Goal: Find specific page/section: Find specific page/section

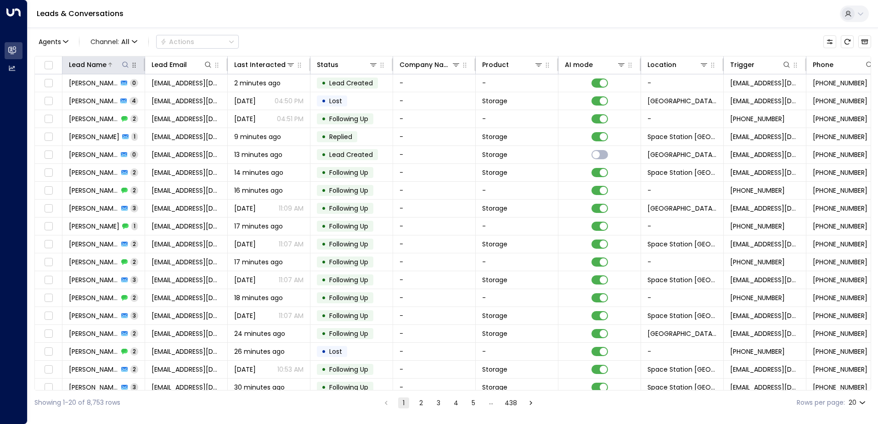
click at [126, 62] on icon at bounding box center [125, 65] width 6 height 6
click at [115, 99] on input "text" at bounding box center [125, 98] width 127 height 17
type input "*****"
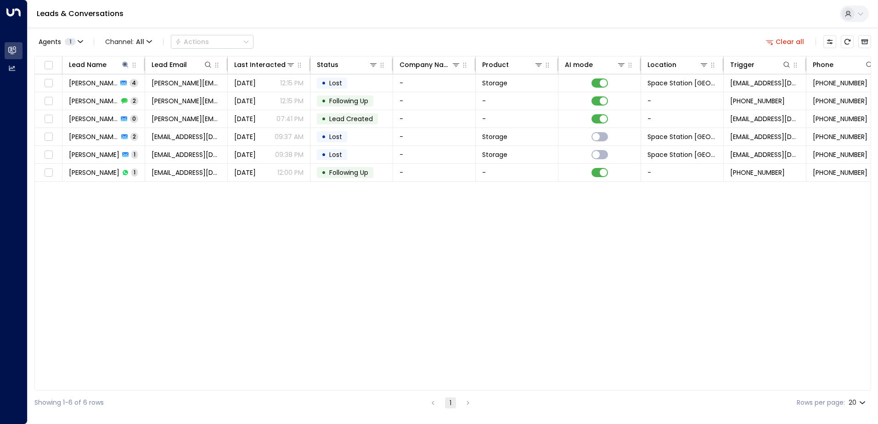
click at [222, 229] on div "Lead Name Lead Email Last Interacted Status Company Name Product AI mode Locati…" at bounding box center [452, 223] width 837 height 335
click at [124, 62] on icon at bounding box center [125, 65] width 6 height 6
click at [129, 64] on div "Lead Name" at bounding box center [103, 64] width 69 height 11
click at [127, 65] on icon at bounding box center [125, 65] width 6 height 6
click at [182, 96] on icon "button" at bounding box center [183, 98] width 6 height 6
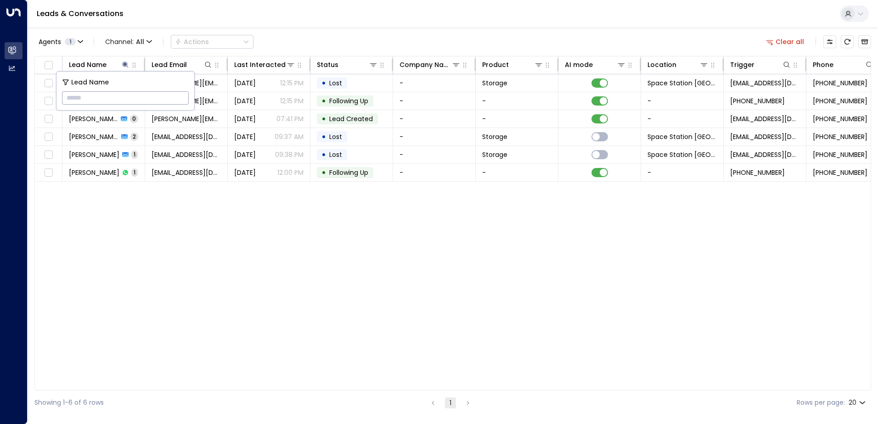
click at [146, 96] on input "text" at bounding box center [125, 98] width 127 height 17
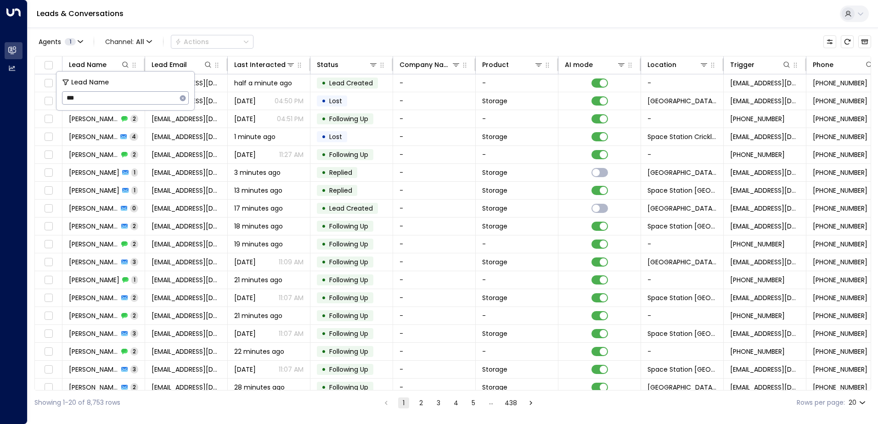
type input "****"
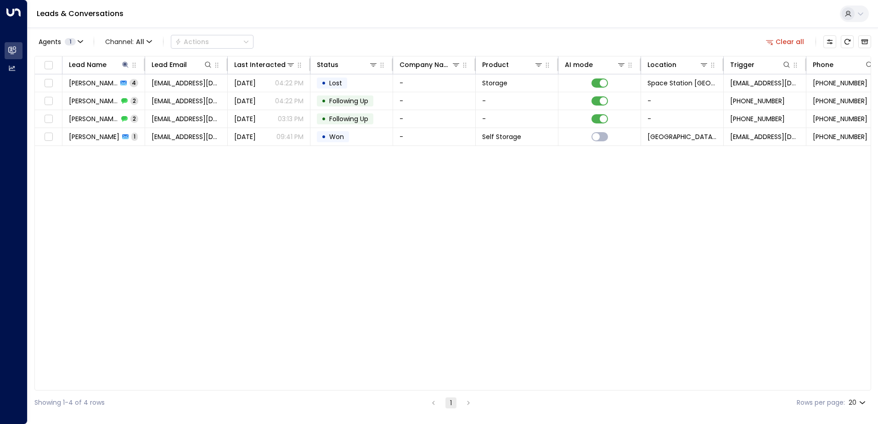
click at [336, 35] on div "Agents 1 Channel: All Actions Clear all" at bounding box center [452, 41] width 837 height 19
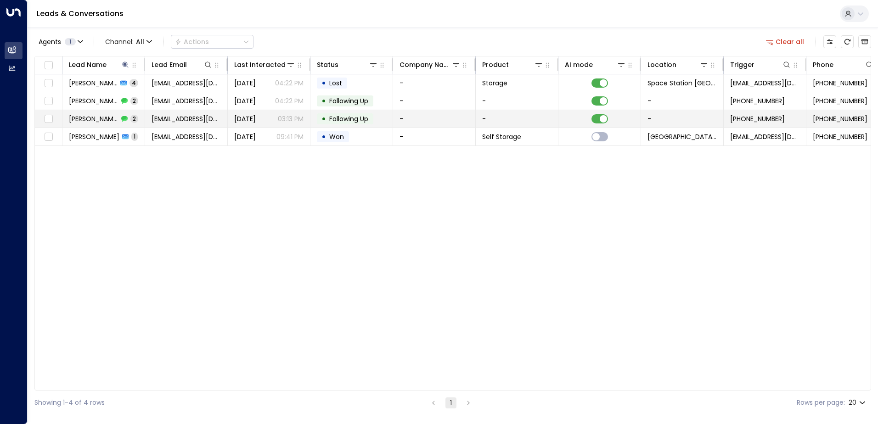
click at [186, 117] on span "[EMAIL_ADDRESS][DOMAIN_NAME]" at bounding box center [186, 118] width 69 height 9
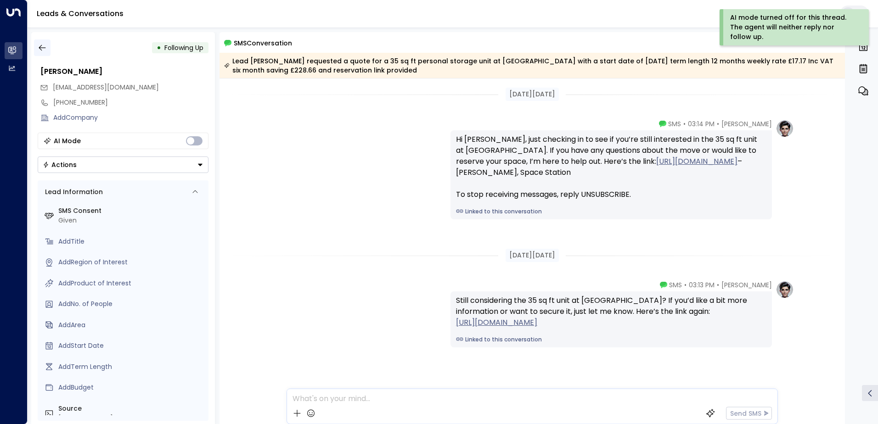
click at [45, 43] on button "button" at bounding box center [42, 47] width 17 height 17
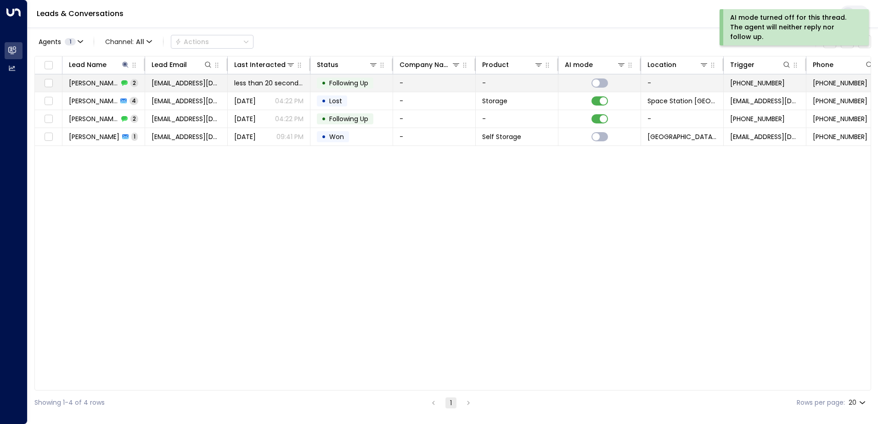
click at [165, 81] on span "[EMAIL_ADDRESS][DOMAIN_NAME]" at bounding box center [186, 83] width 69 height 9
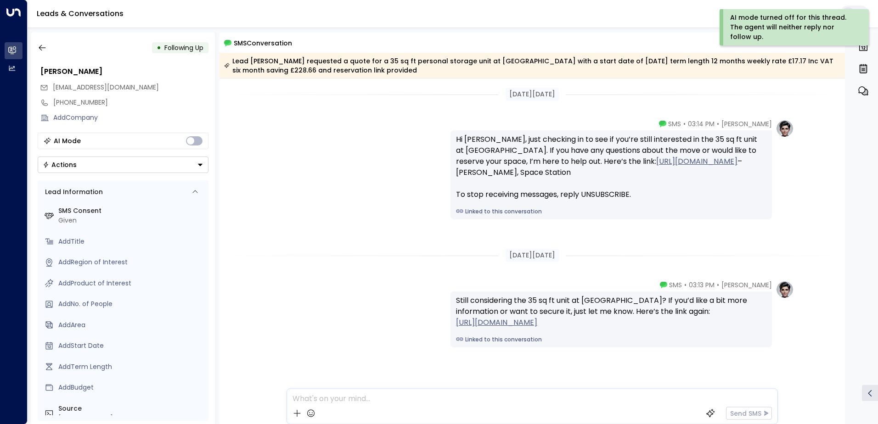
scroll to position [15, 0]
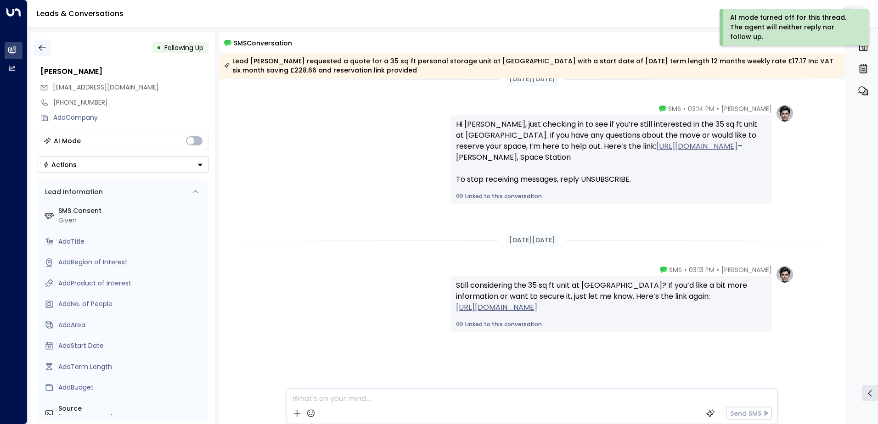
click at [45, 45] on icon "button" at bounding box center [42, 47] width 9 height 9
